Goal: Find specific page/section: Find specific page/section

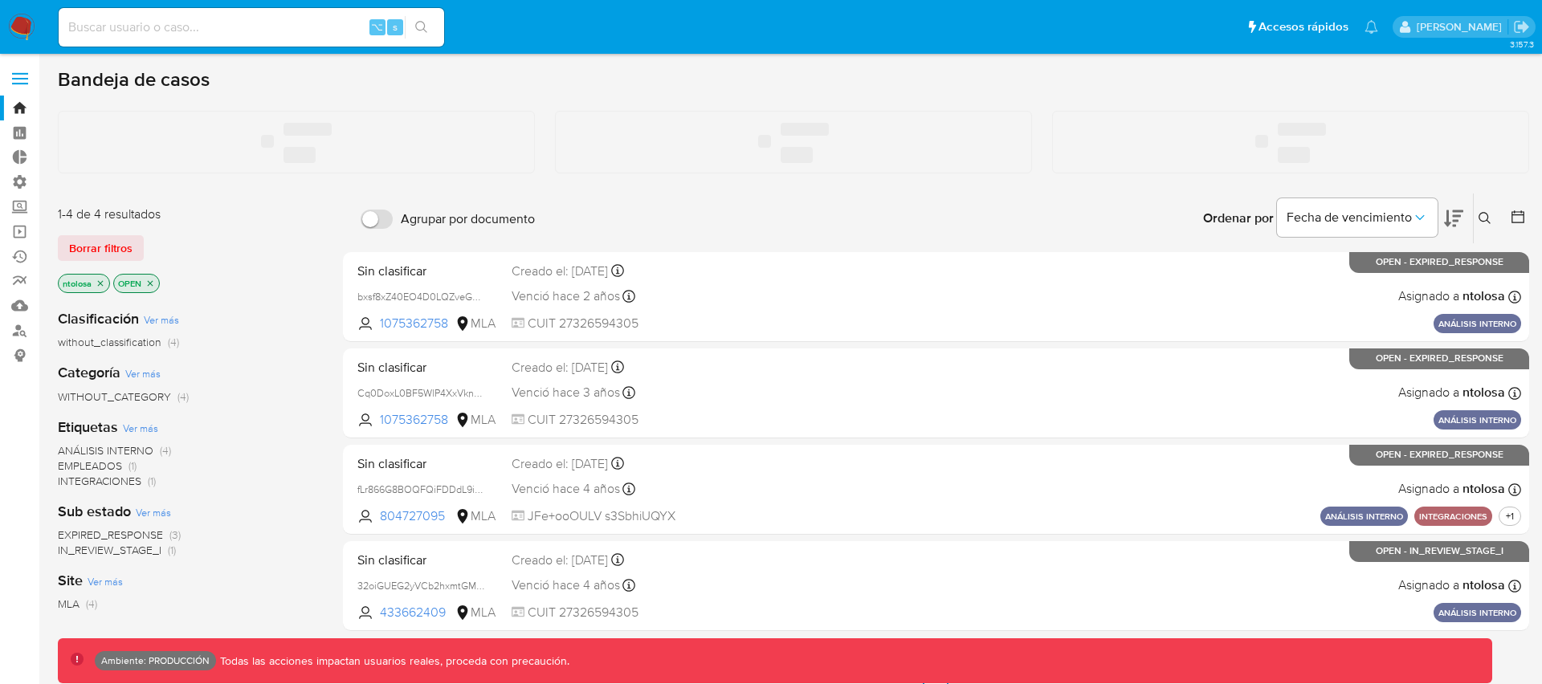
click at [190, 27] on input at bounding box center [252, 27] width 386 height 21
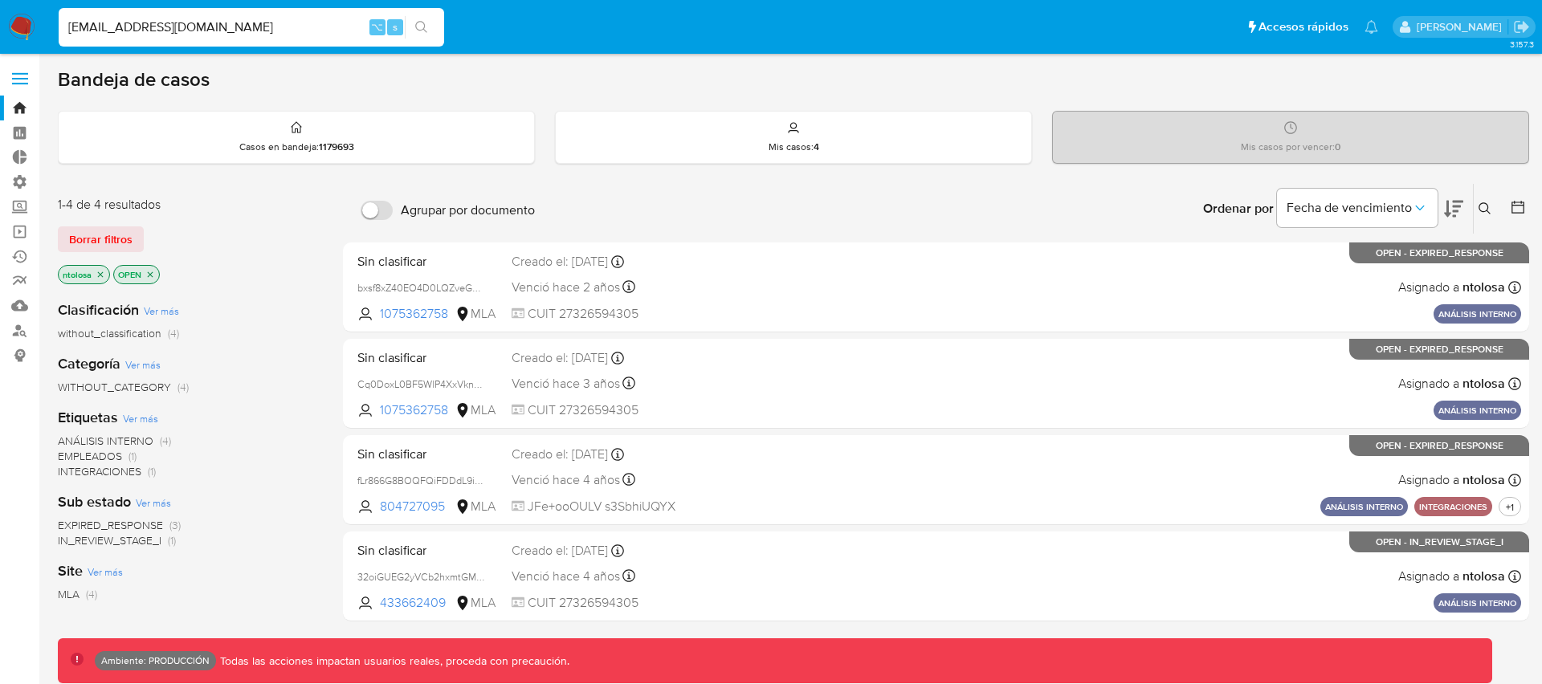
type input "[EMAIL_ADDRESS][DOMAIN_NAME]"
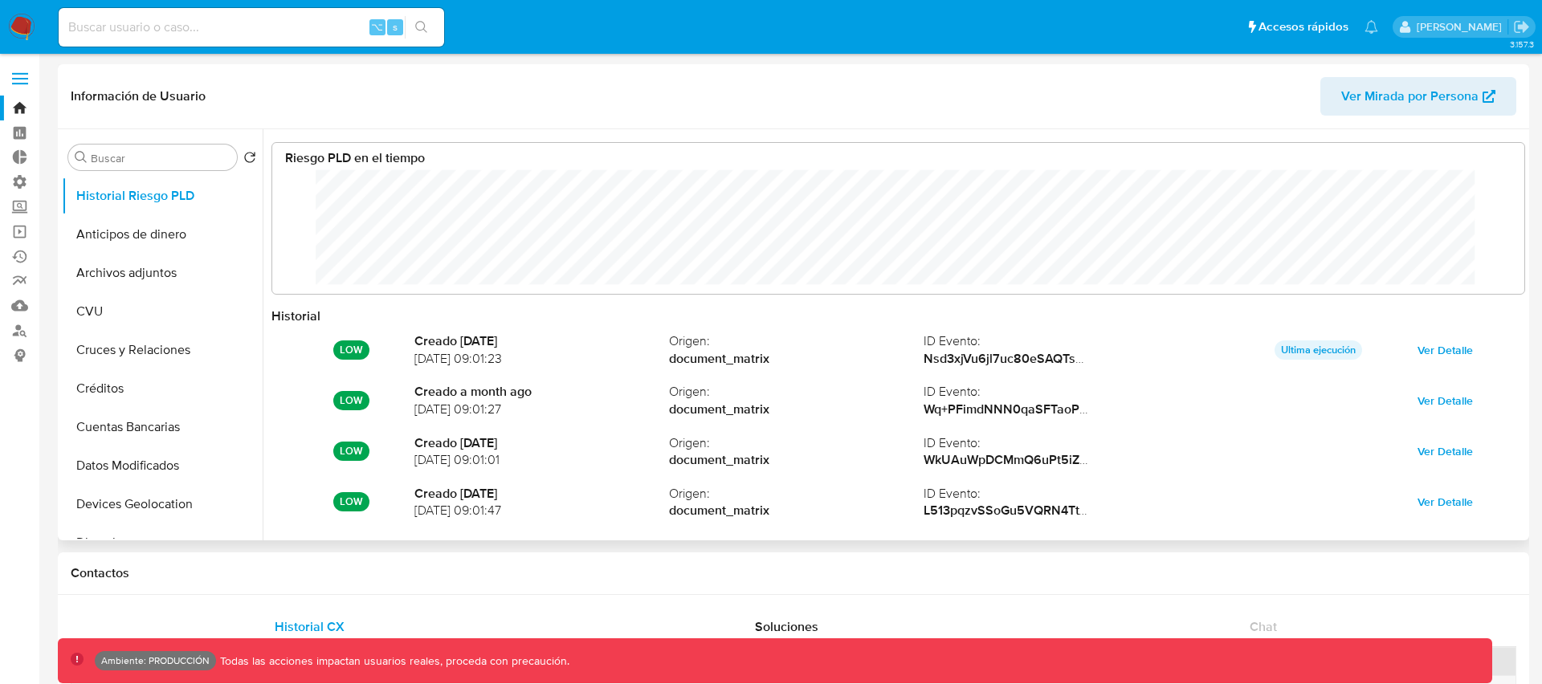
select select "10"
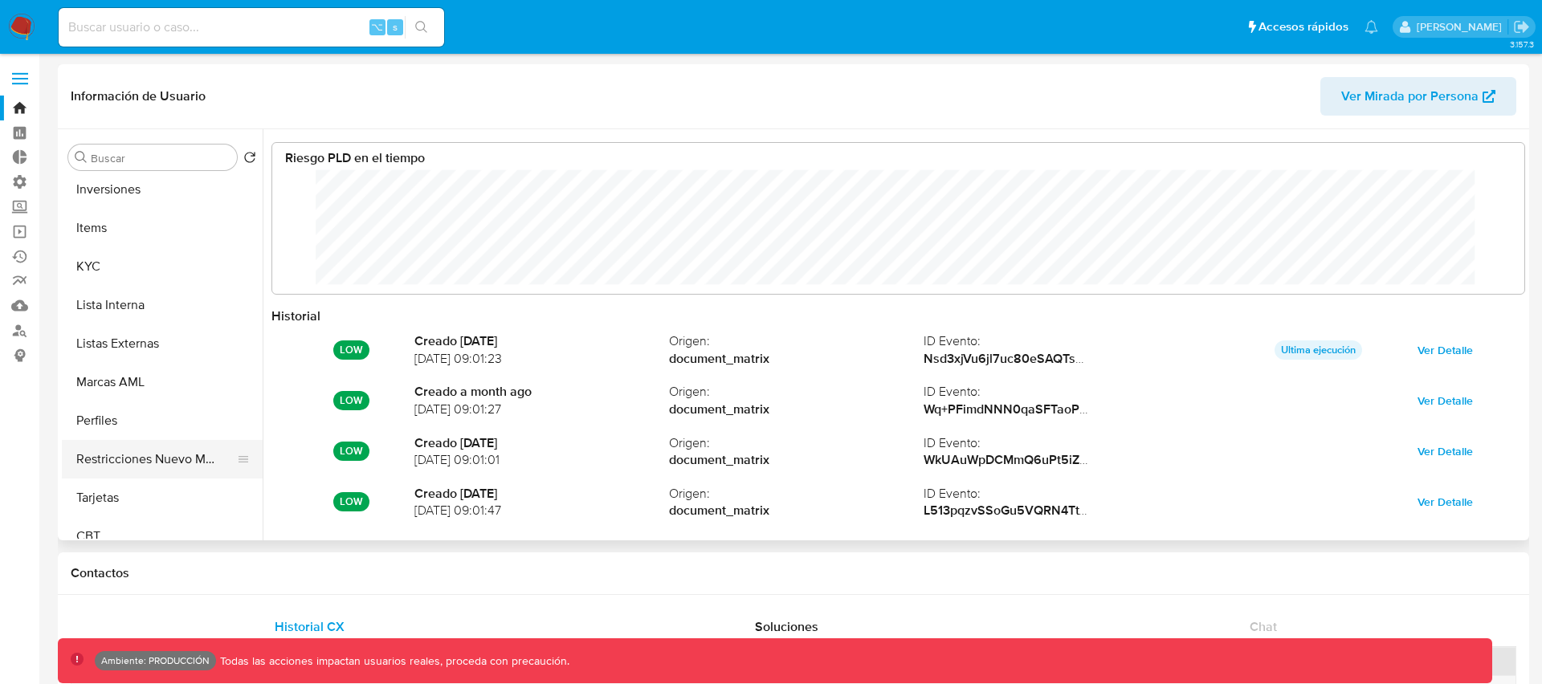
scroll to position [756, 0]
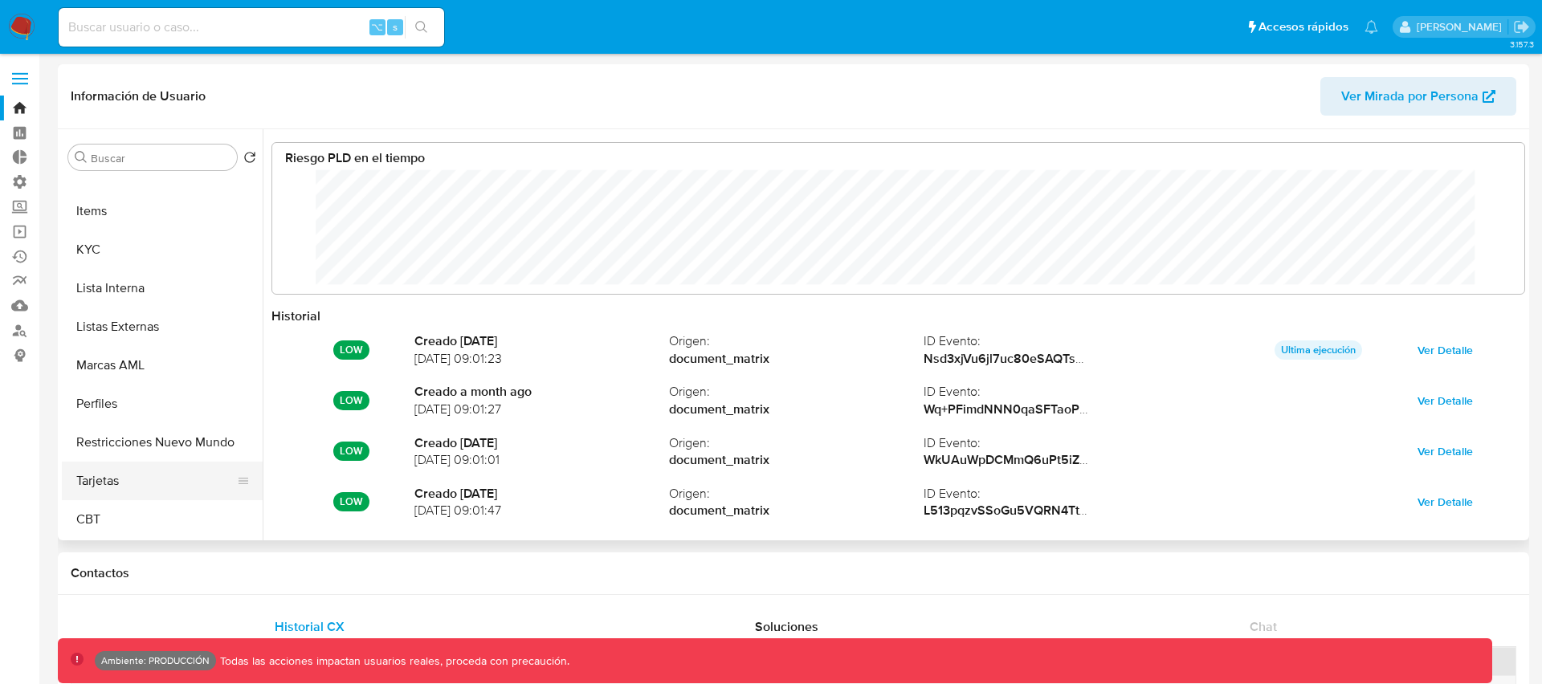
click at [106, 483] on button "Tarjetas" at bounding box center [156, 481] width 188 height 39
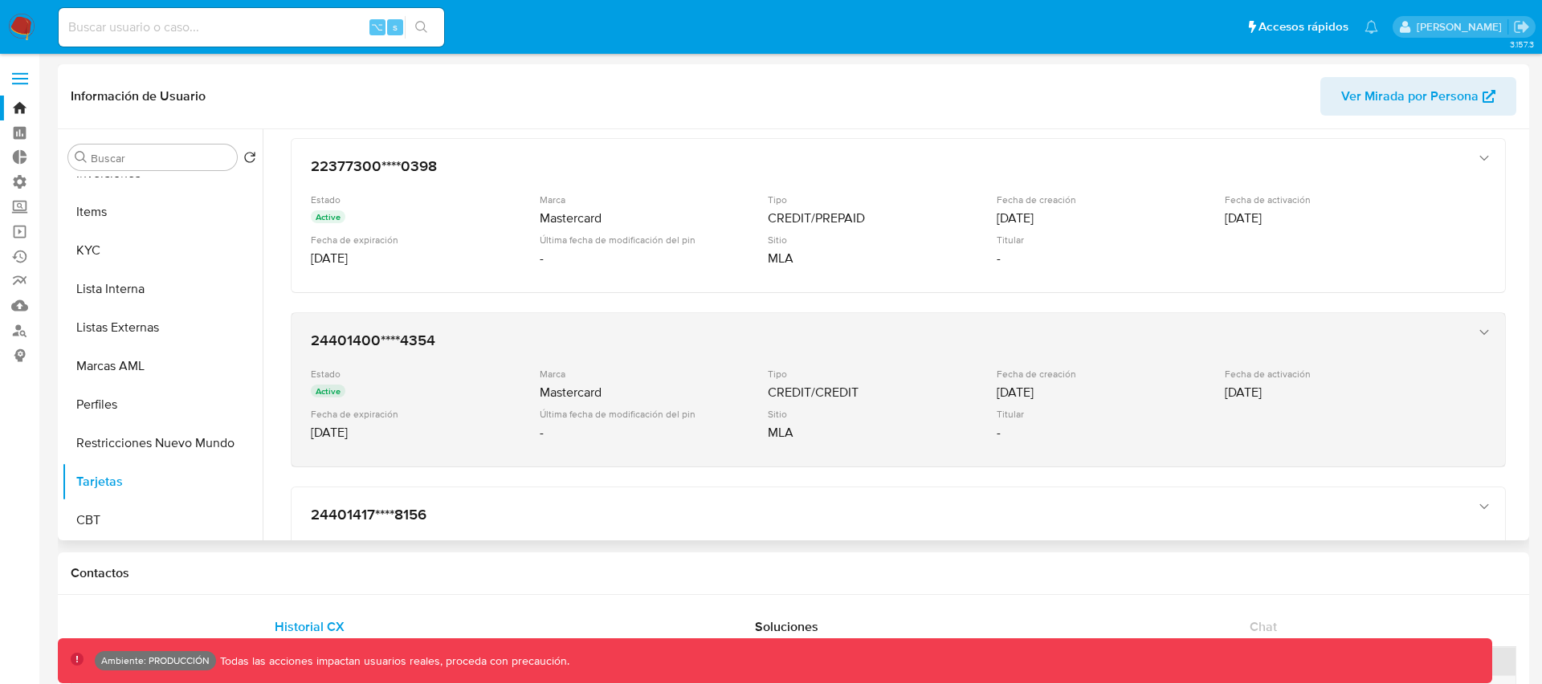
scroll to position [0, 0]
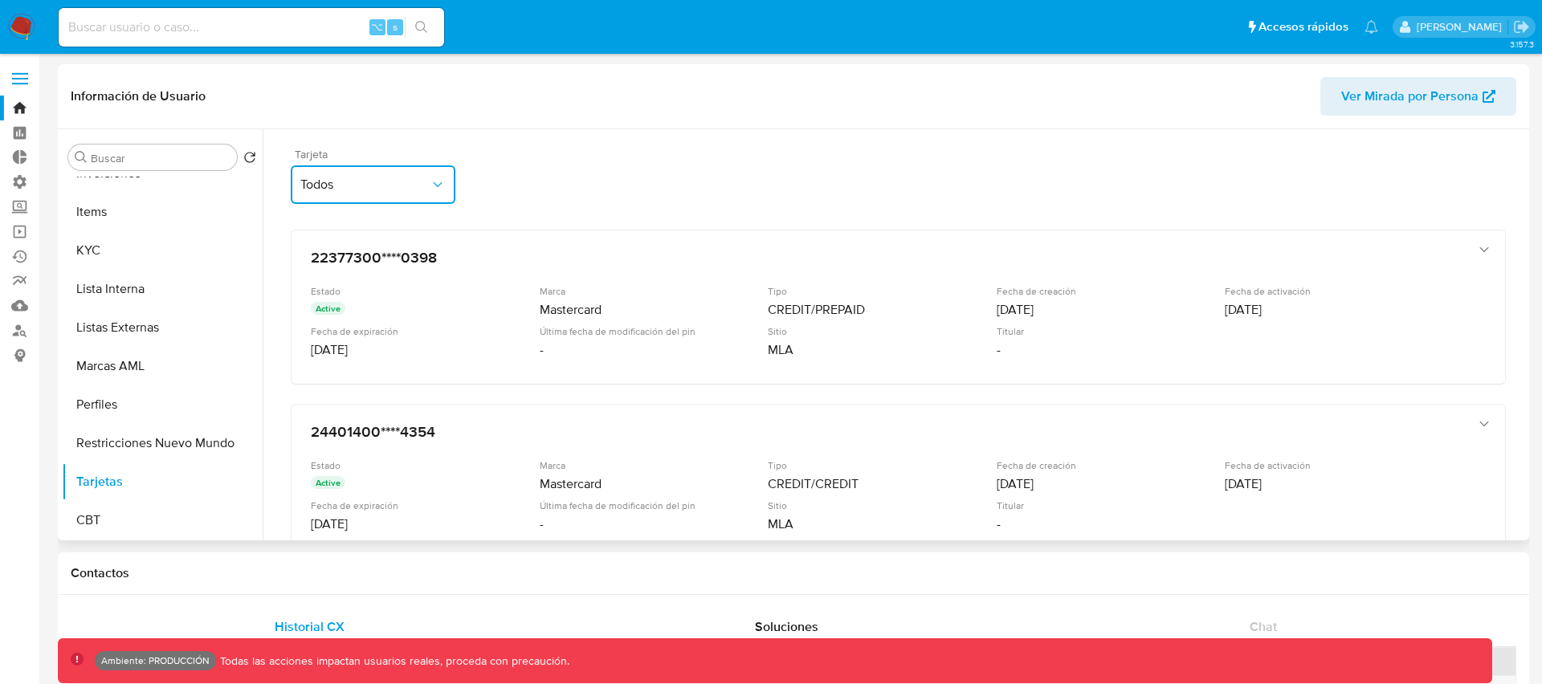
click at [377, 177] on span "Todos" at bounding box center [364, 185] width 129 height 16
click at [669, 186] on div "Tarjeta Todos" at bounding box center [898, 180] width 1215 height 62
